Goal: Check status: Check status

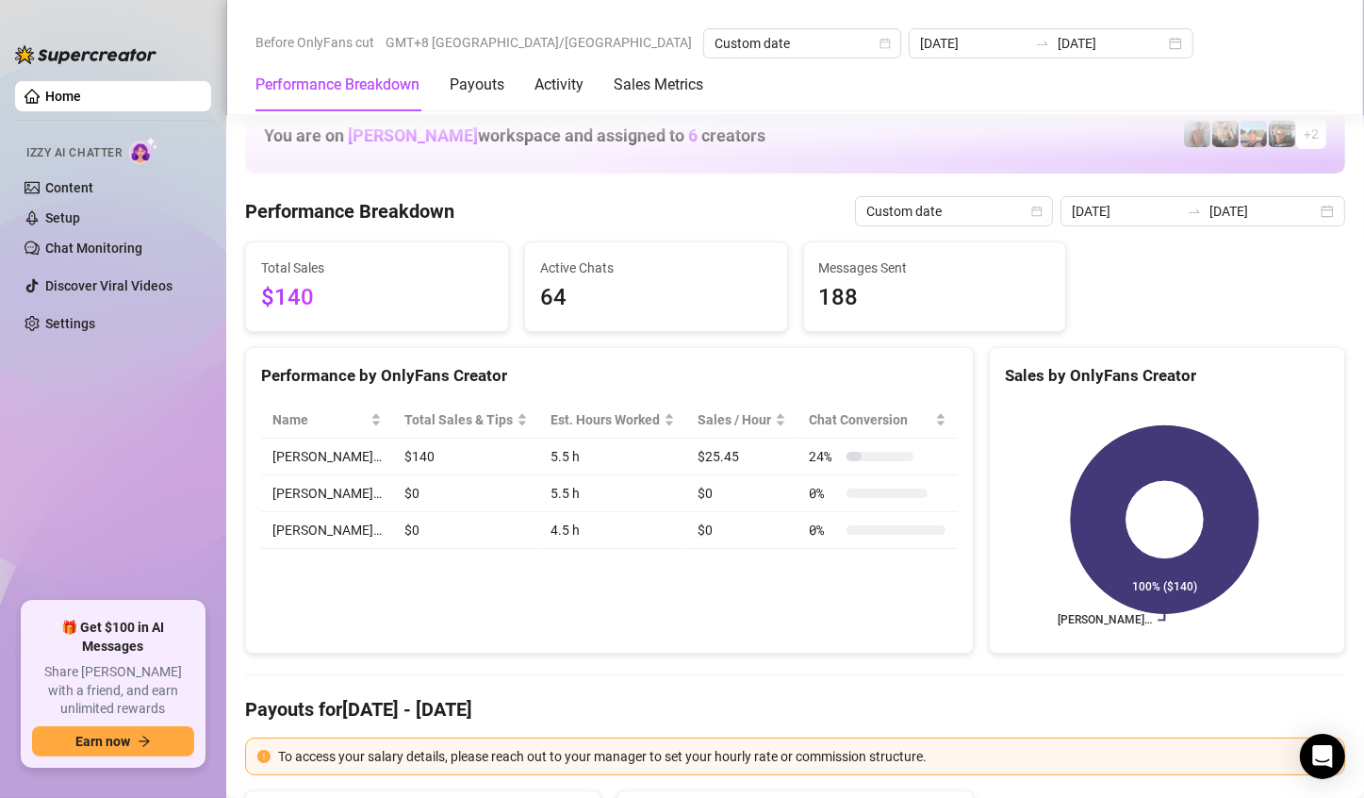
scroll to position [2263, 0]
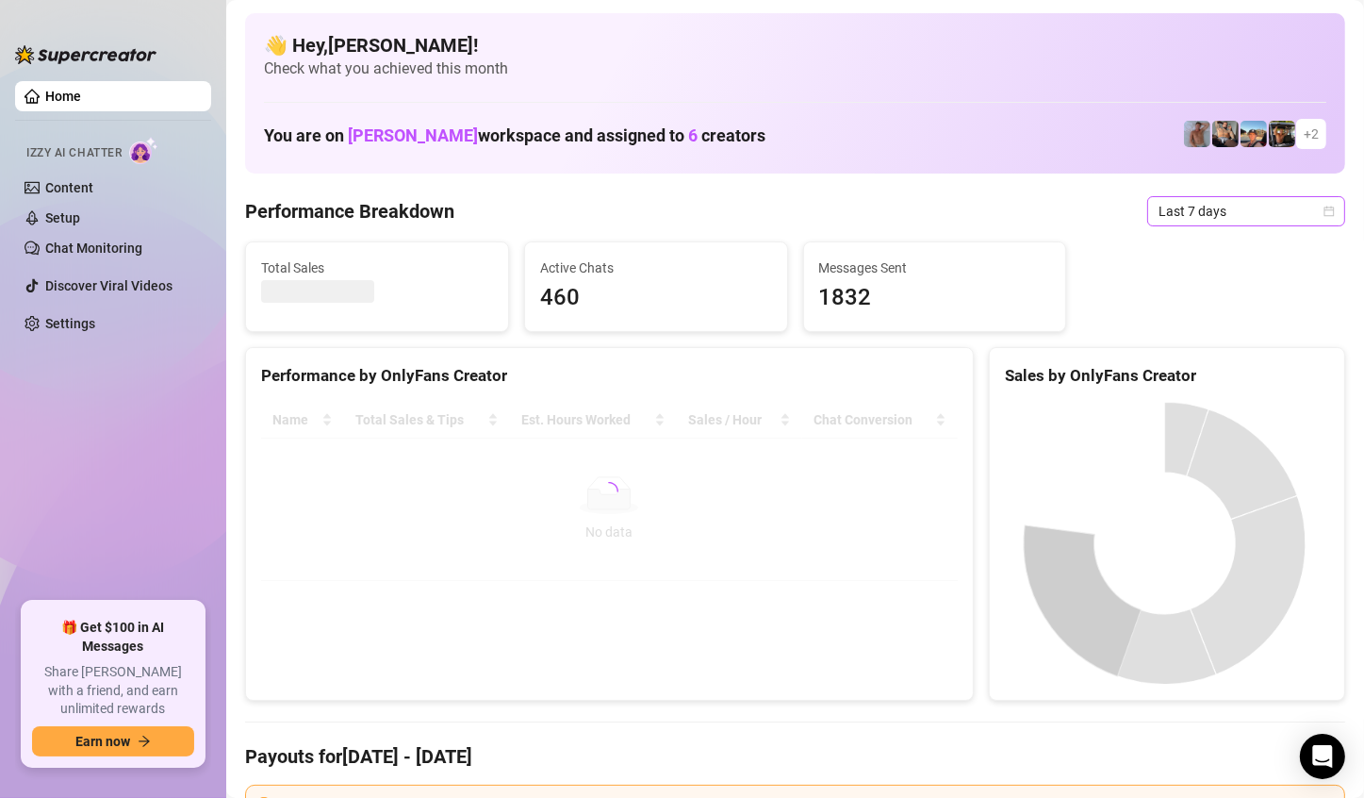
click at [1263, 207] on span "Last 7 days" at bounding box center [1246, 211] width 175 height 28
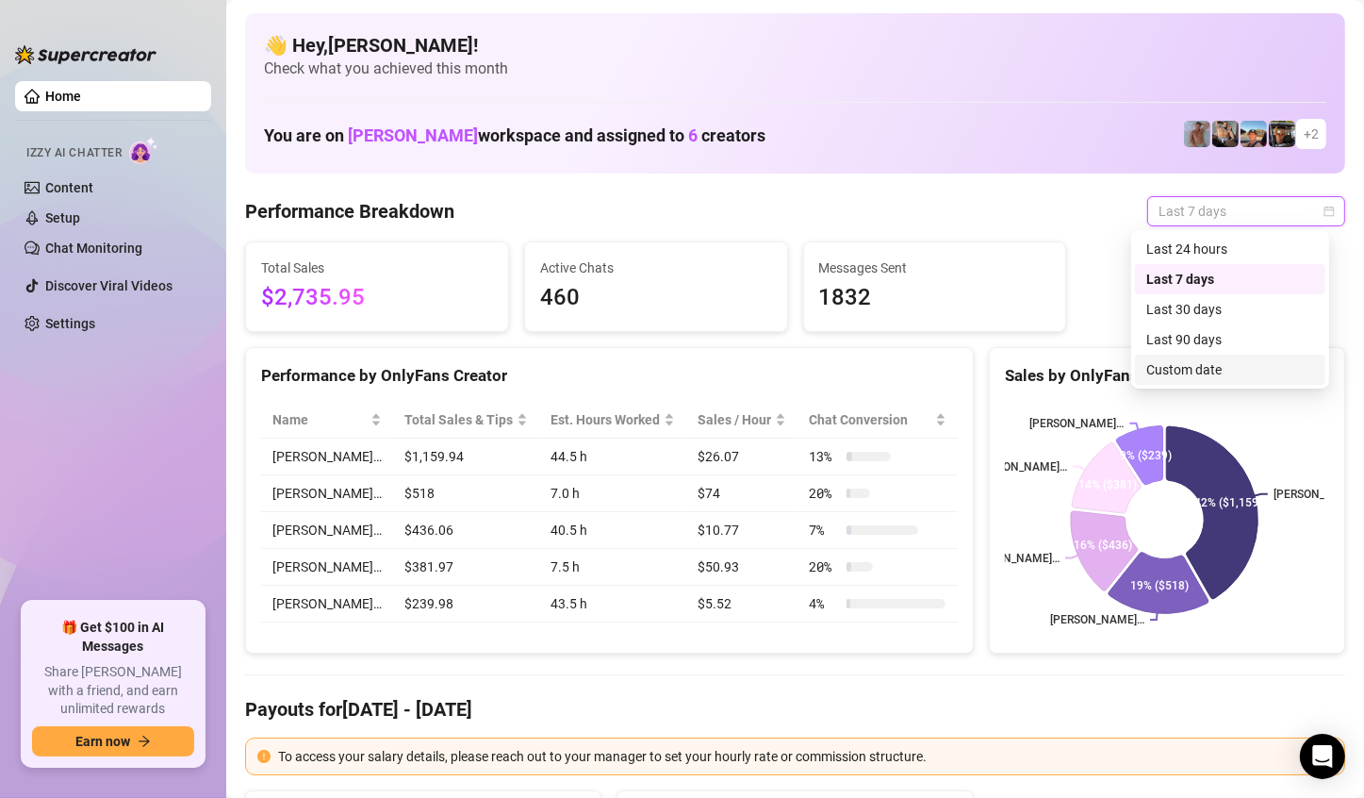
click at [1194, 362] on div "Custom date" at bounding box center [1230, 369] width 168 height 21
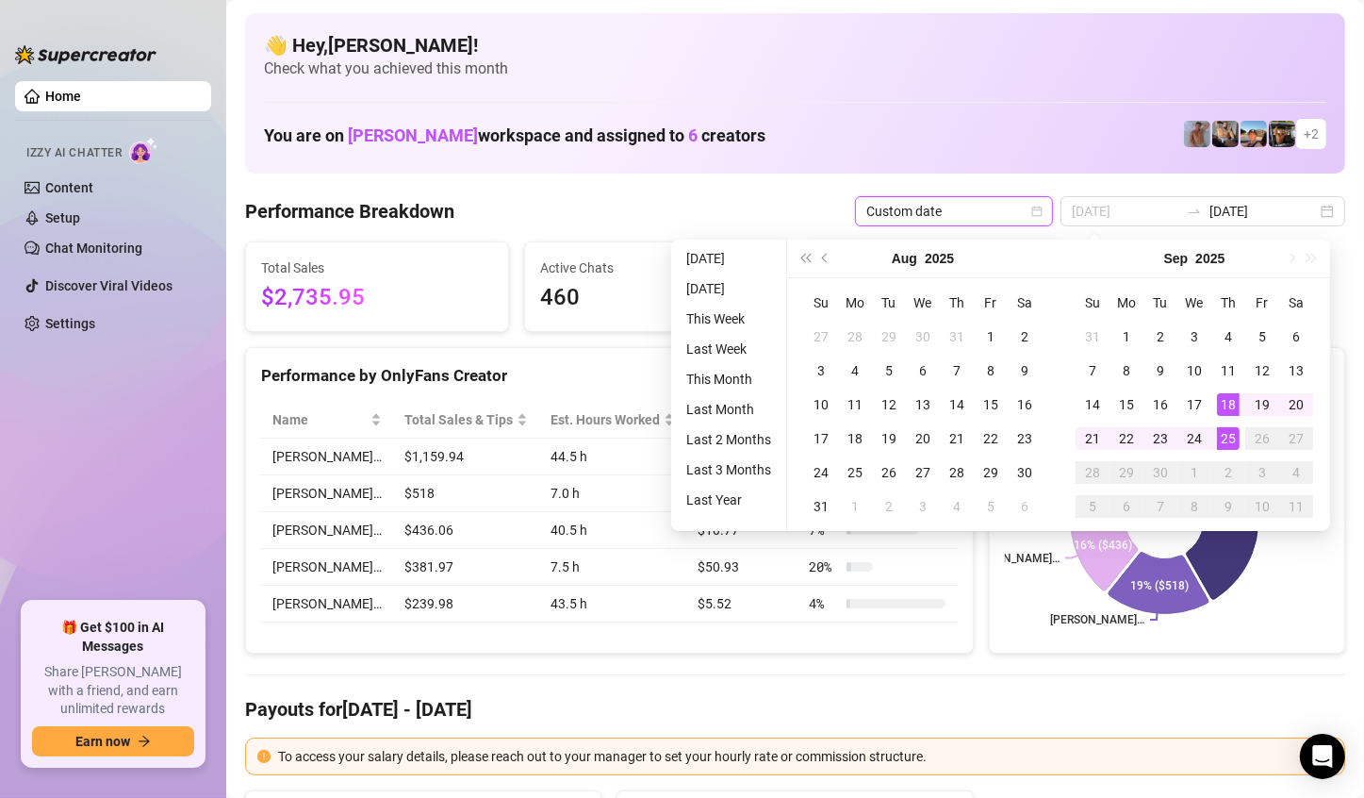
type input "[DATE]"
click at [1232, 431] on div "25" at bounding box center [1228, 438] width 23 height 23
click at [1232, 431] on rect at bounding box center [1165, 520] width 320 height 236
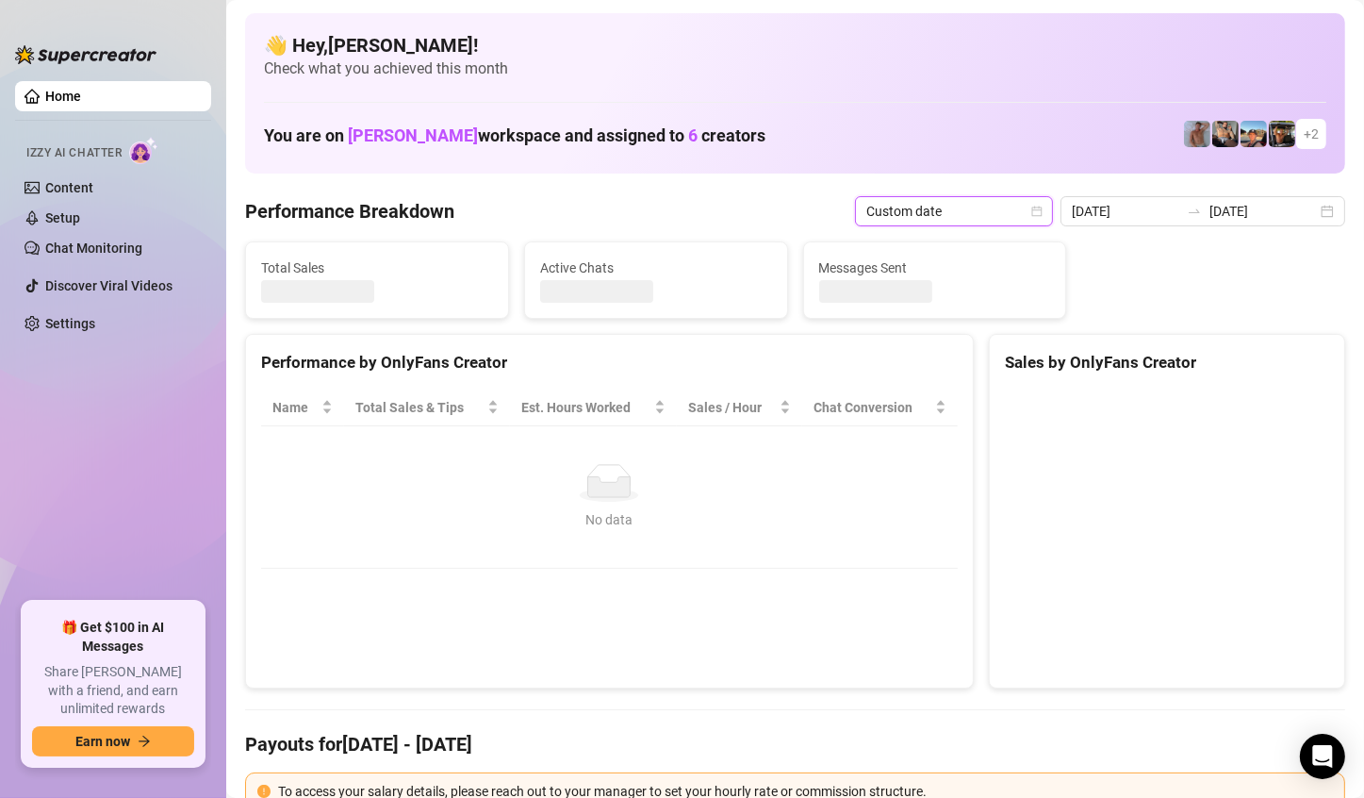
type input "[DATE]"
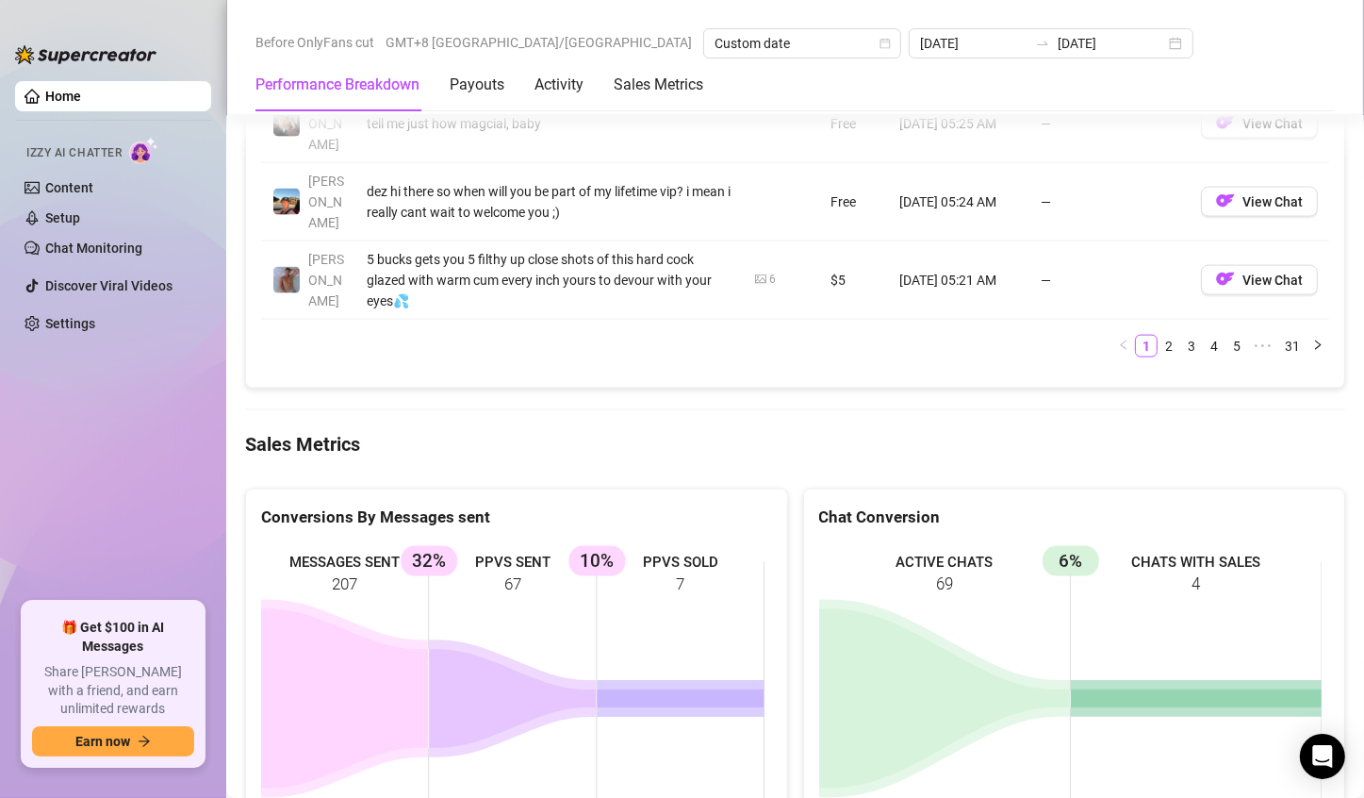
scroll to position [2451, 0]
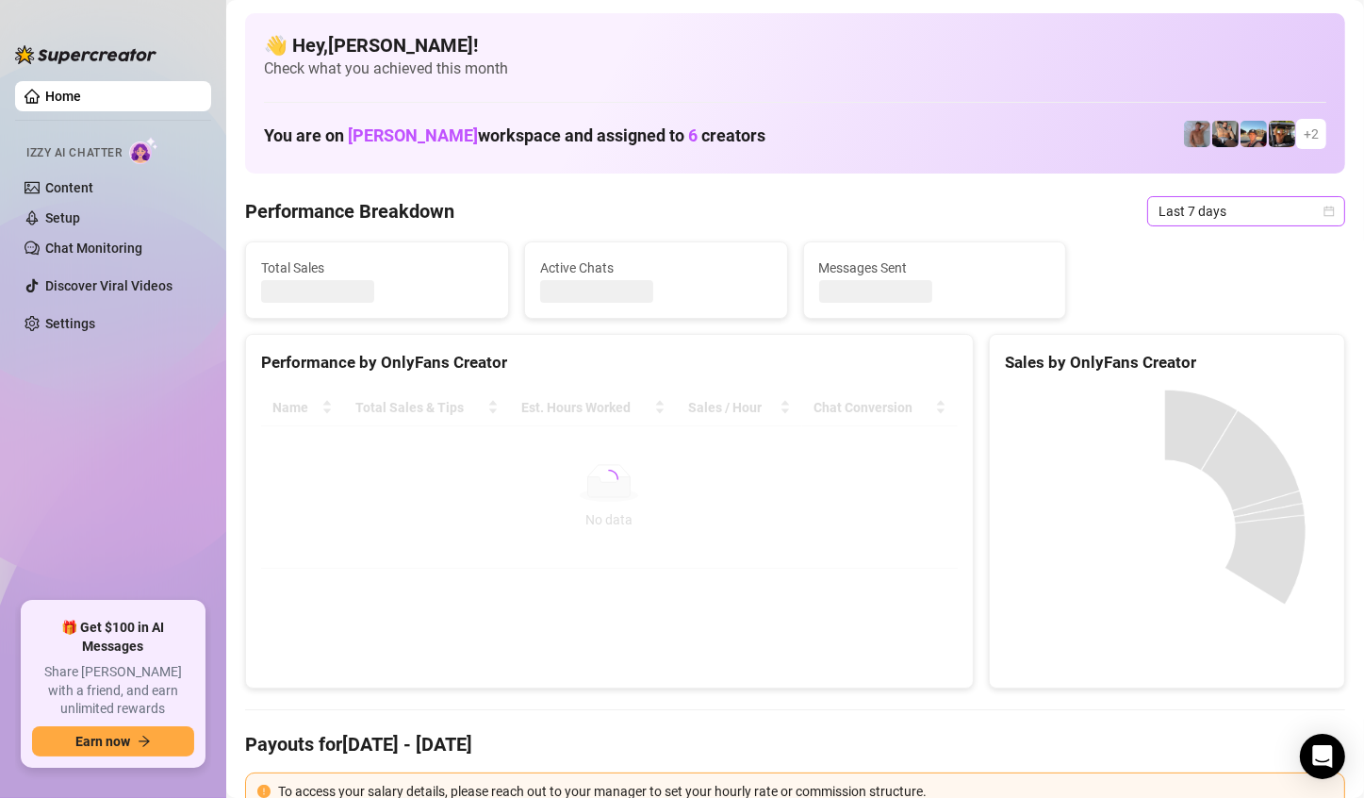
click at [1308, 208] on div "Last 7 days" at bounding box center [1246, 211] width 198 height 30
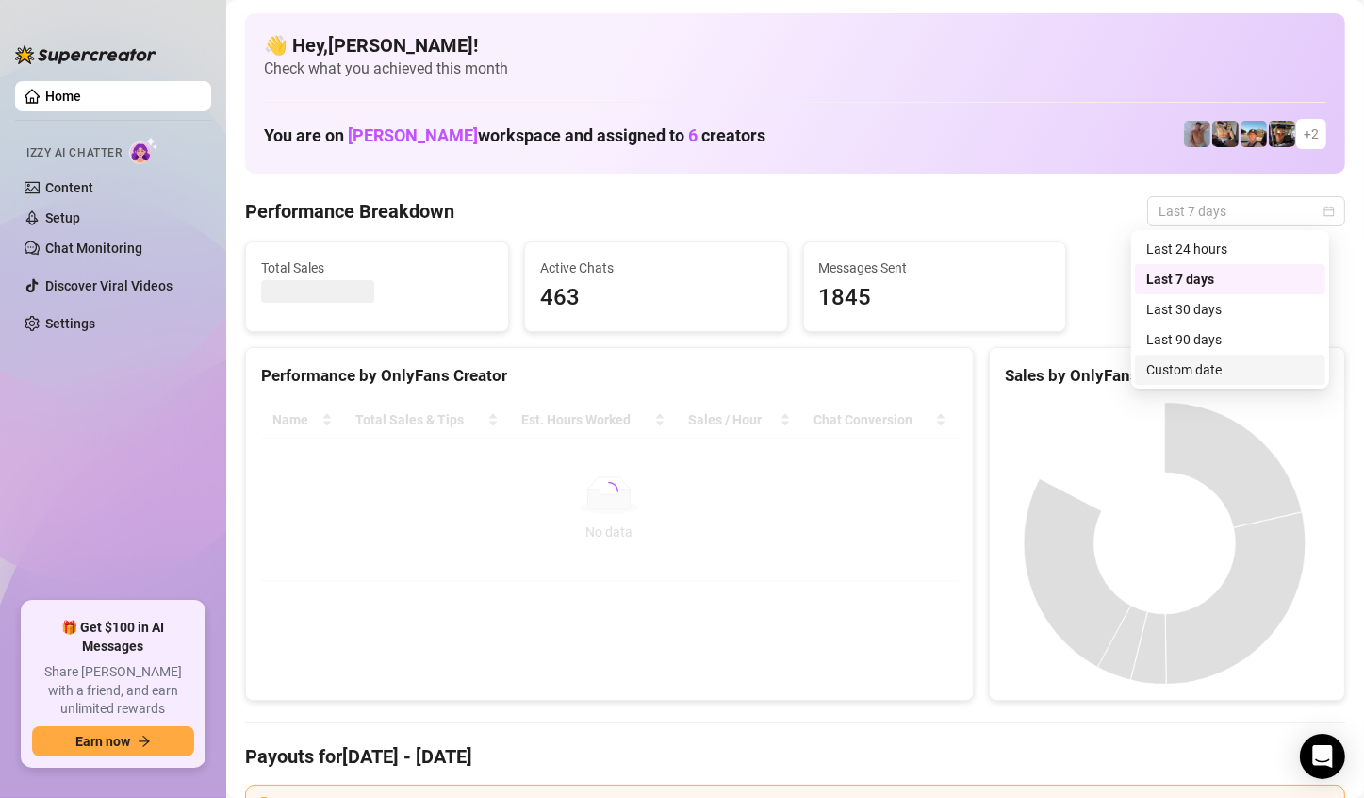
click at [1185, 377] on div "Custom date" at bounding box center [1230, 369] width 168 height 21
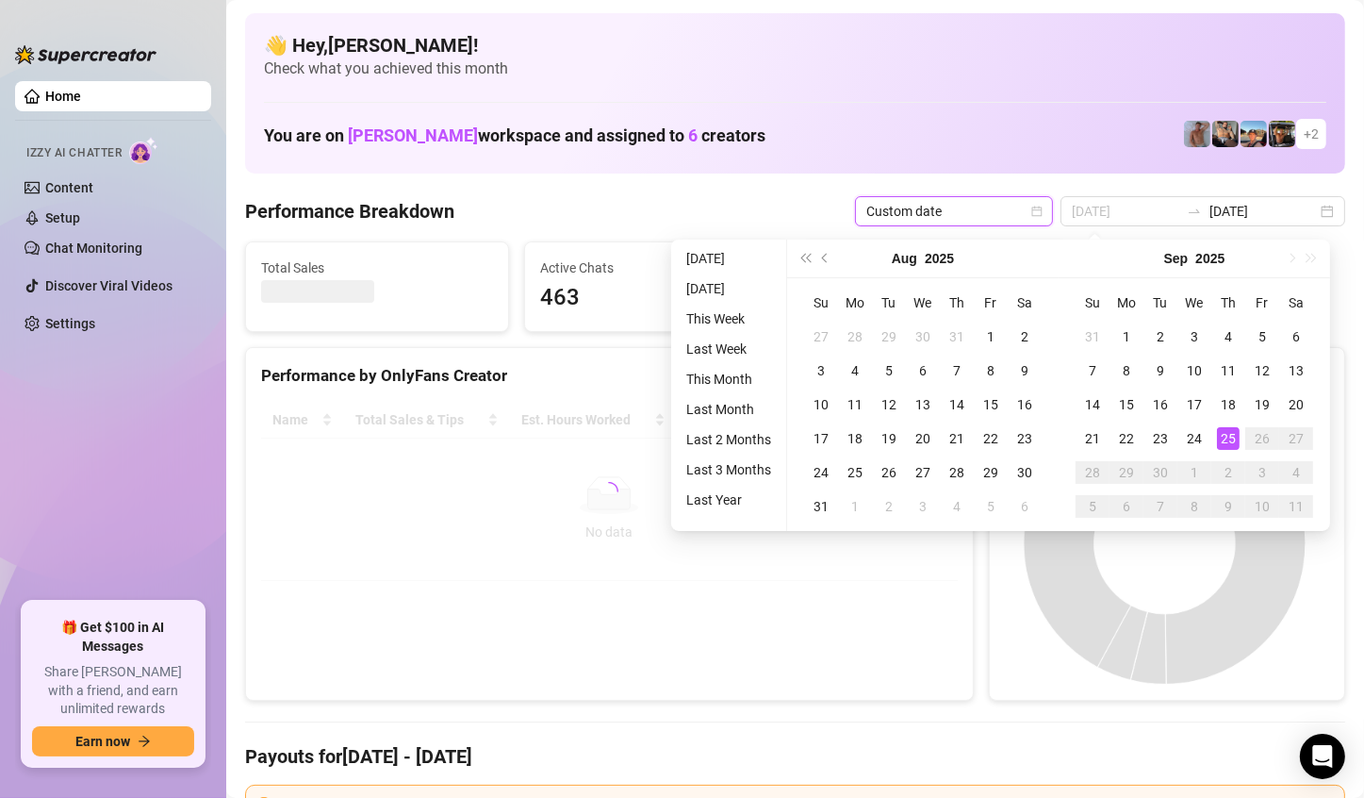
click at [1226, 431] on div "25" at bounding box center [1228, 438] width 23 height 23
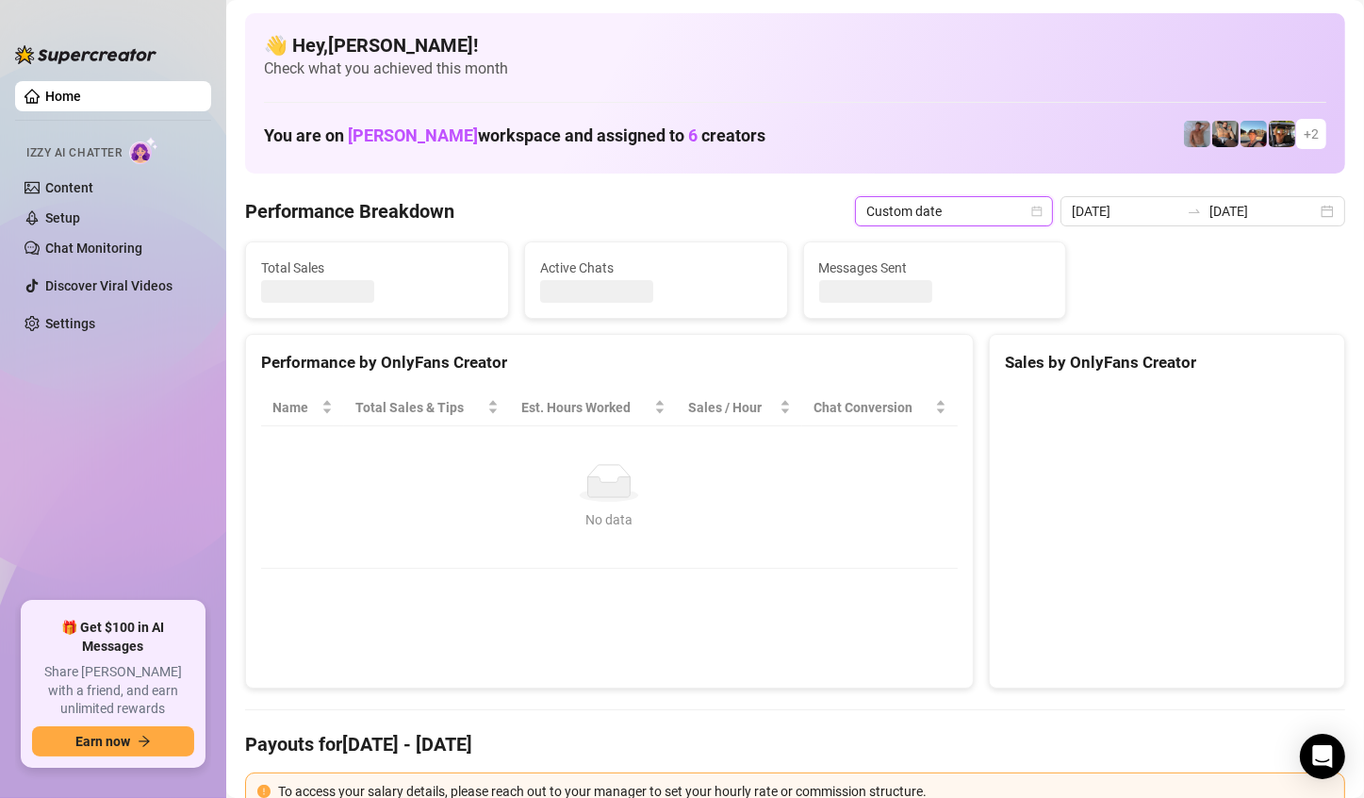
type input "[DATE]"
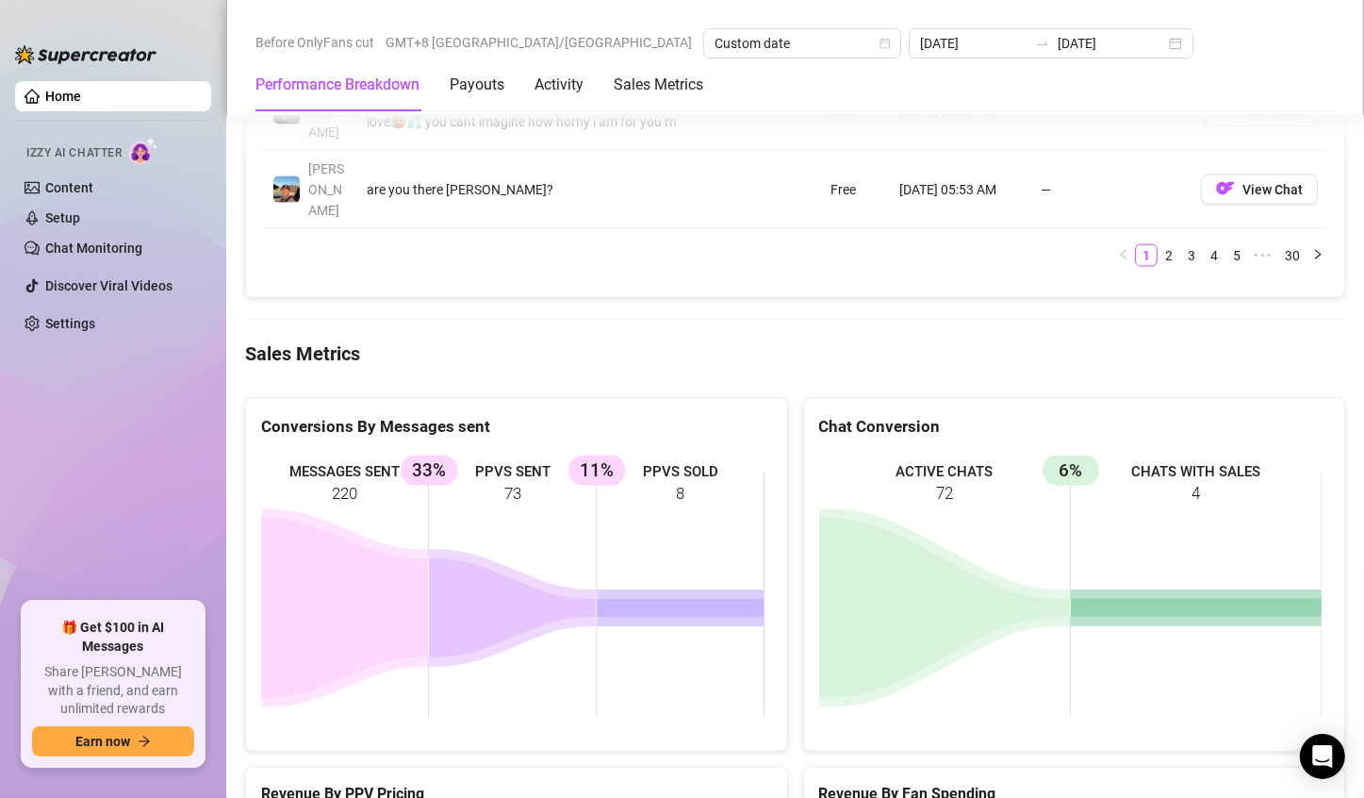
scroll to position [2357, 0]
